Goal: Navigation & Orientation: Find specific page/section

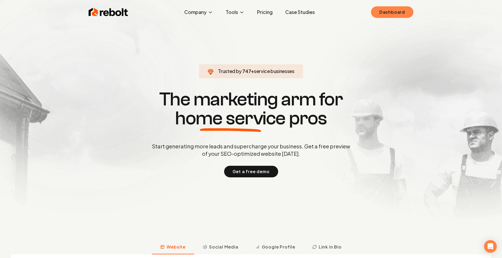
click at [404, 11] on link "Dashboard" at bounding box center [392, 12] width 42 height 12
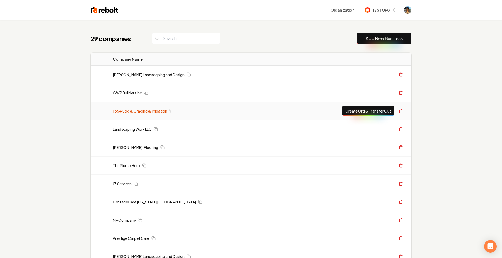
click at [127, 110] on link "1354 Sod & Grading & Irrigation" at bounding box center [140, 110] width 54 height 5
